Goal: Task Accomplishment & Management: Use online tool/utility

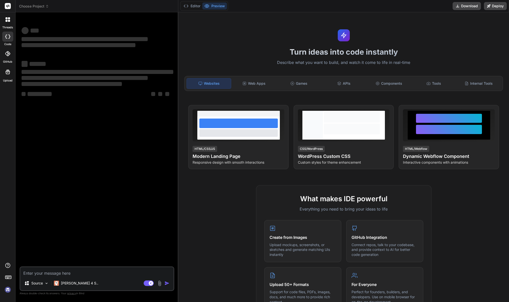
type textarea "x"
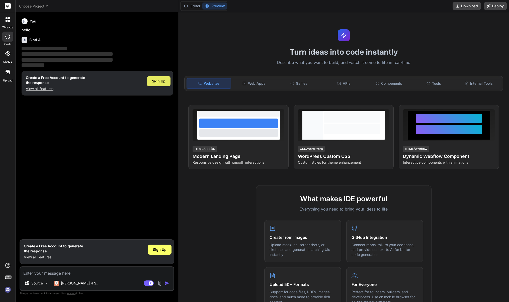
click at [163, 78] on div "Sign Up" at bounding box center [159, 81] width 24 height 10
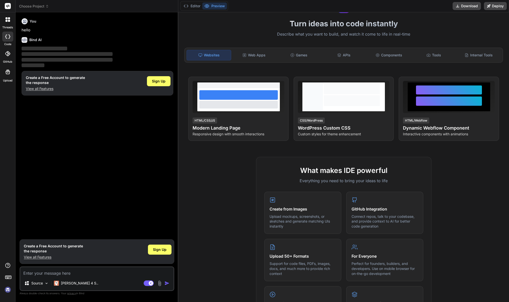
scroll to position [25, 0]
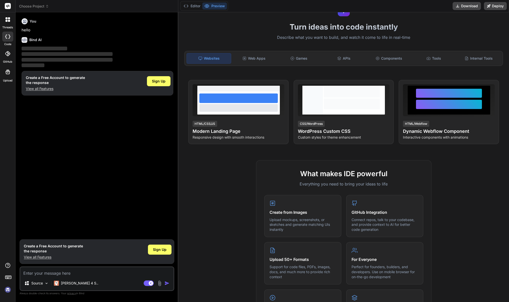
click at [9, 288] on img at bounding box center [8, 289] width 9 height 9
click at [9, 5] on rect at bounding box center [8, 6] width 6 height 6
click at [188, 8] on icon at bounding box center [185, 6] width 5 height 5
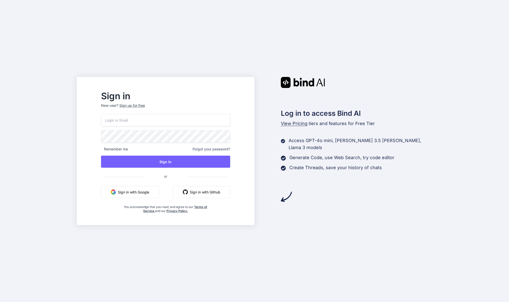
click at [148, 118] on input "email" at bounding box center [165, 120] width 129 height 12
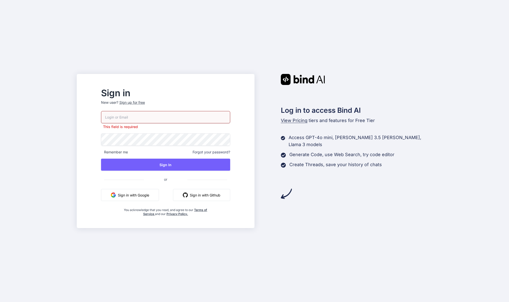
click at [367, 54] on div "Sign in New user? Sign up for free This field is required Remember me Forgot yo…" at bounding box center [254, 151] width 509 height 302
click at [161, 117] on input "email" at bounding box center [165, 117] width 129 height 12
type input "[PERSON_NAME][EMAIL_ADDRESS][DOMAIN_NAME]"
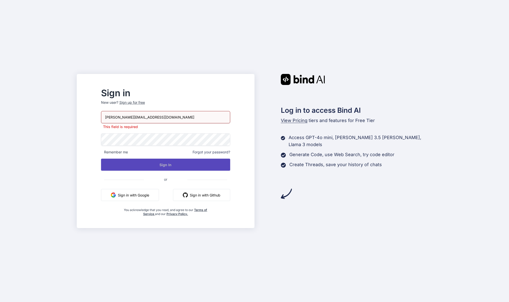
click at [193, 165] on button "Sign In" at bounding box center [165, 165] width 129 height 12
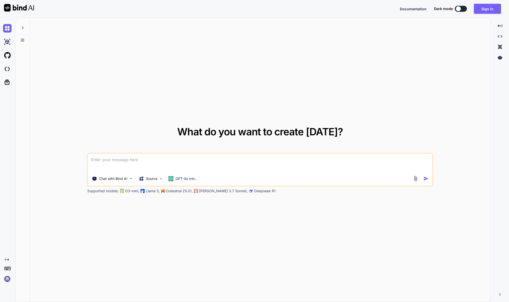
click at [463, 7] on button at bounding box center [460, 9] width 12 height 6
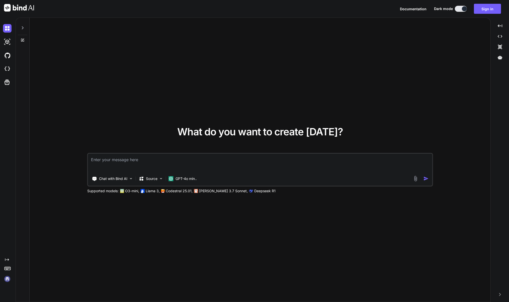
click at [463, 7] on div at bounding box center [463, 8] width 5 height 5
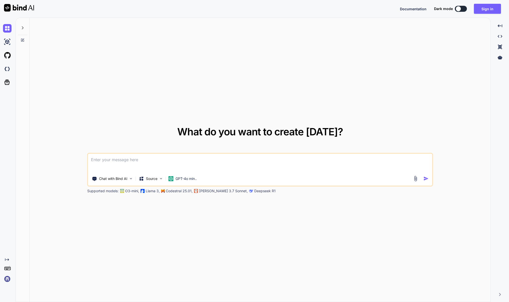
click at [463, 7] on button at bounding box center [460, 9] width 12 height 6
type textarea "x"
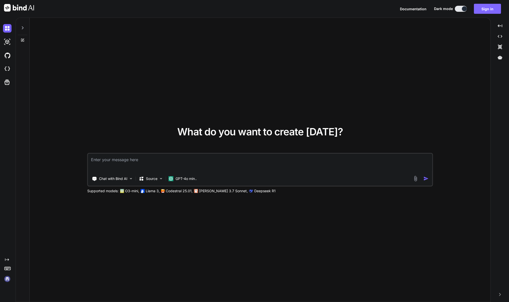
click at [488, 8] on button "Sign in" at bounding box center [487, 9] width 27 height 10
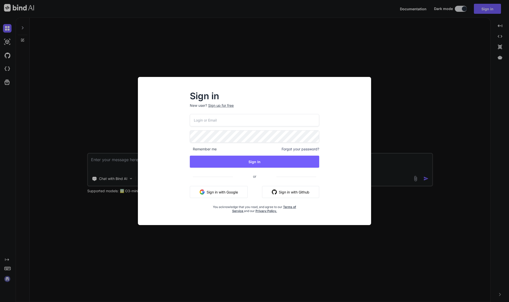
click at [224, 114] on input "email" at bounding box center [254, 120] width 129 height 12
type input "Tom@luxfitness.be"
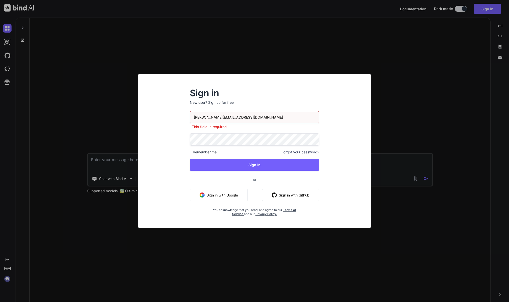
click at [236, 158] on div "Tom@luxfitness.be This field is required Remember me Forgot your password? Sign…" at bounding box center [254, 163] width 129 height 105
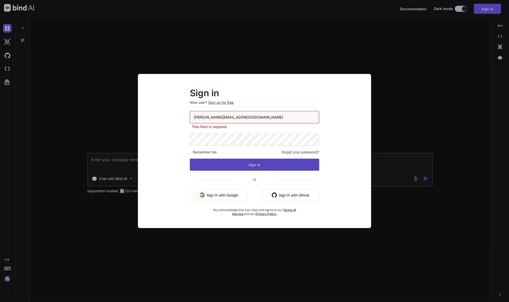
click at [237, 161] on button "Sign In" at bounding box center [254, 165] width 129 height 12
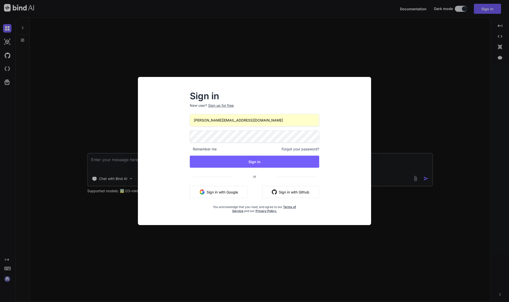
click at [296, 149] on span "Forgot your password?" at bounding box center [300, 149] width 38 height 5
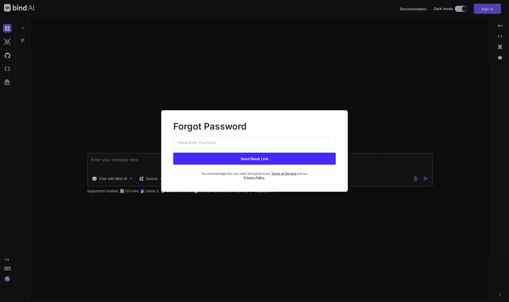
click at [236, 144] on input "email" at bounding box center [254, 142] width 162 height 12
type input "Tom@luxfitness.be"
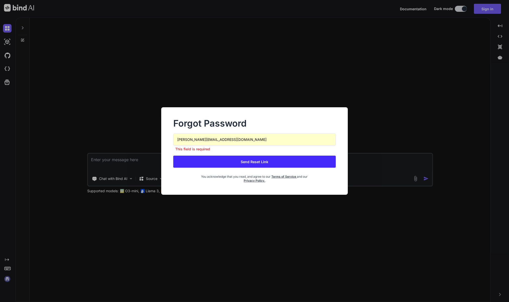
click at [234, 162] on button "Send Reset Link" at bounding box center [254, 162] width 162 height 12
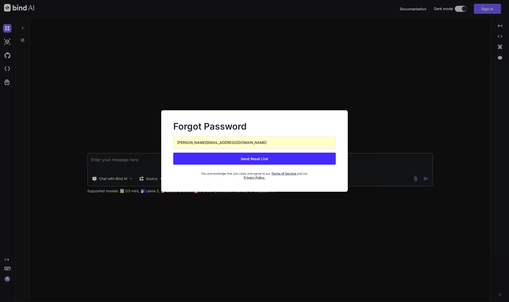
click at [273, 157] on button "Send Reset Link" at bounding box center [254, 159] width 162 height 12
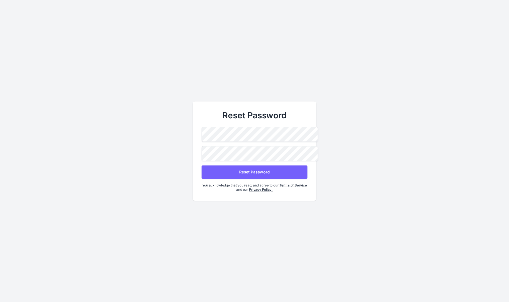
click at [212, 173] on button "Reset Password" at bounding box center [254, 171] width 106 height 13
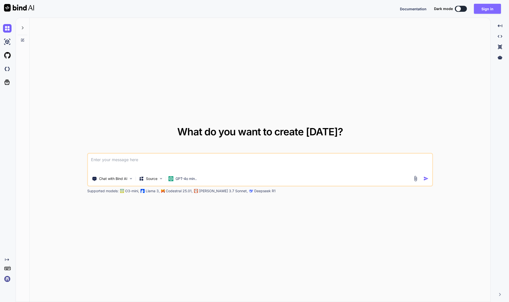
click at [488, 8] on button "Sign in" at bounding box center [487, 9] width 27 height 10
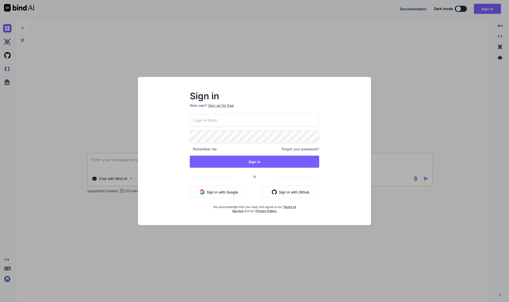
click at [221, 122] on input "email" at bounding box center [254, 120] width 129 height 12
type input "[PERSON_NAME][EMAIL_ADDRESS][DOMAIN_NAME]"
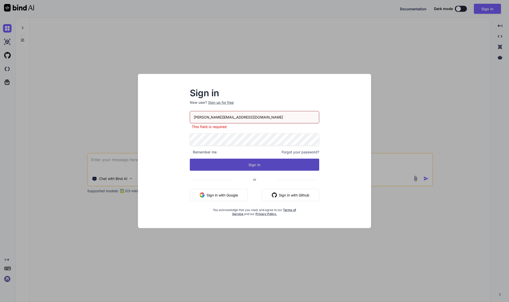
click at [201, 168] on button "Sign In" at bounding box center [254, 165] width 129 height 12
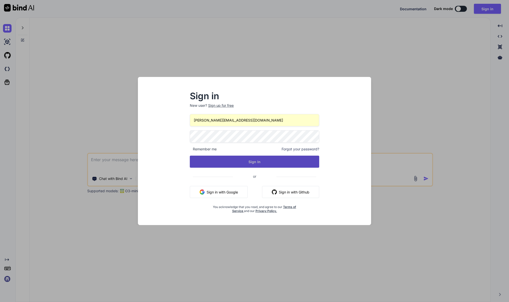
click at [265, 161] on button "Sign In" at bounding box center [254, 162] width 129 height 12
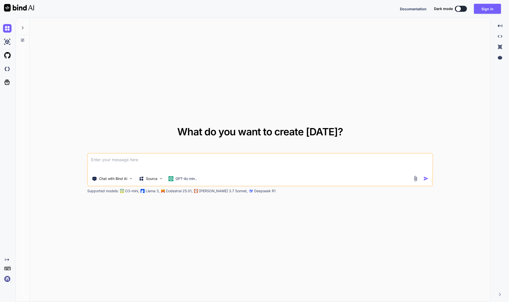
click at [20, 28] on div at bounding box center [23, 26] width 10 height 17
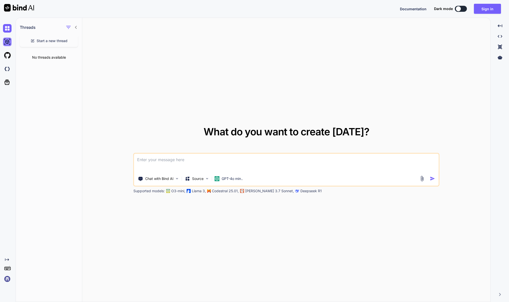
click at [7, 45] on img at bounding box center [7, 42] width 9 height 9
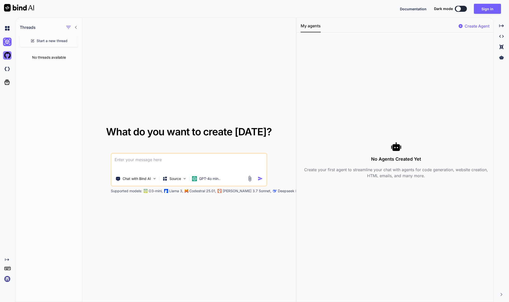
click at [6, 54] on img at bounding box center [7, 55] width 9 height 9
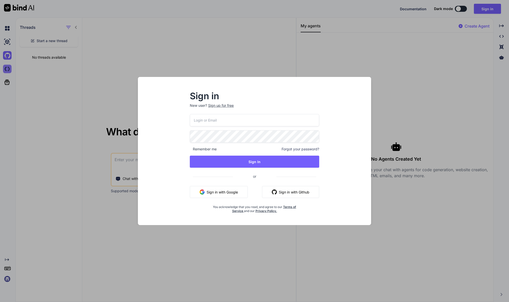
drag, startPoint x: 38, startPoint y: 69, endPoint x: 9, endPoint y: 70, distance: 28.8
click at [37, 69] on div "Sign in New user? Sign up for free Remember me Forgot your password? Sign In or…" at bounding box center [254, 151] width 509 height 302
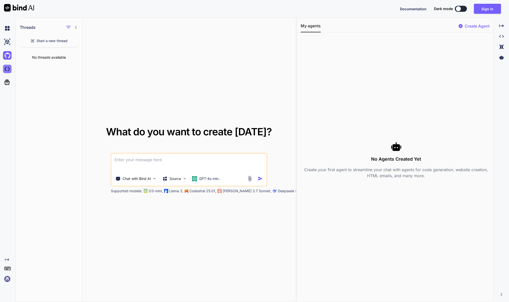
click at [10, 70] on img at bounding box center [7, 69] width 9 height 9
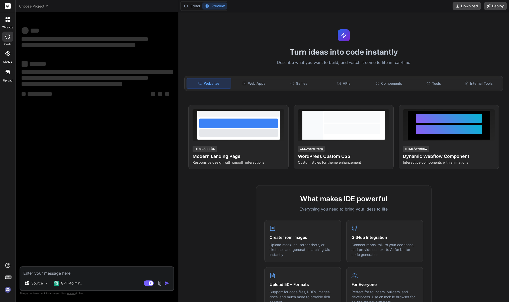
type textarea "x"
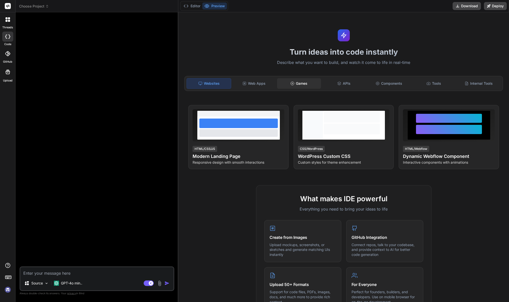
drag, startPoint x: 301, startPoint y: 82, endPoint x: 300, endPoint y: 76, distance: 5.6
click at [301, 81] on div "Games" at bounding box center [299, 83] width 44 height 11
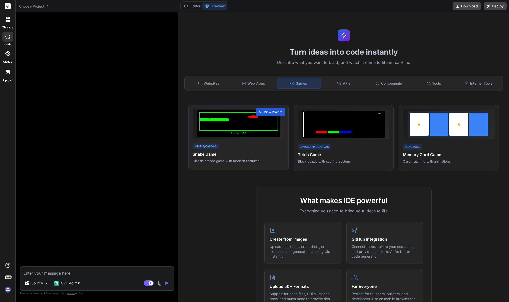
click at [247, 125] on div at bounding box center [238, 121] width 78 height 18
click at [230, 127] on div at bounding box center [238, 121] width 78 height 18
click at [273, 111] on span "View Prompt" at bounding box center [273, 112] width 19 height 5
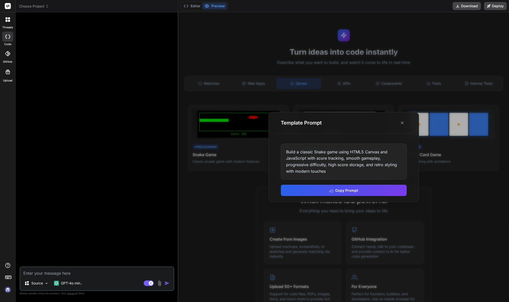
click at [340, 180] on div "Build a classic Snake game using HTML5 Canvas and JavaScript with score trackin…" at bounding box center [344, 170] width 138 height 64
click at [349, 190] on button "Copy Prompt" at bounding box center [344, 189] width 126 height 11
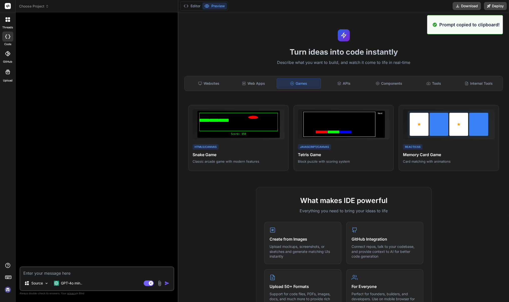
click at [92, 280] on div "Source GPT-4o min.." at bounding box center [96, 284] width 153 height 12
click at [98, 275] on textarea at bounding box center [96, 271] width 153 height 9
paste textarea "Build a classic Snake game using HTML5 Canvas and JavaScript with score trackin…"
type textarea "Build a classic Snake game using HTML5 Canvas and JavaScript with score trackin…"
type textarea "x"
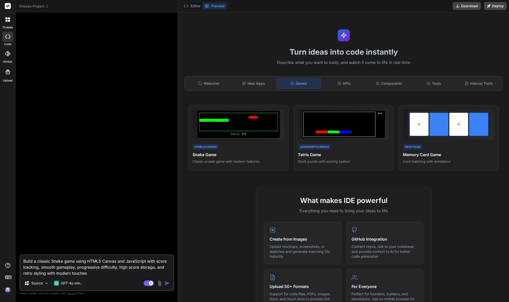
type textarea "Build a classic Snake game using HTML5 Canvas and JavaScript with score trackin…"
click at [168, 283] on img "button" at bounding box center [166, 283] width 5 height 5
type textarea "x"
